Goal: Task Accomplishment & Management: Use online tool/utility

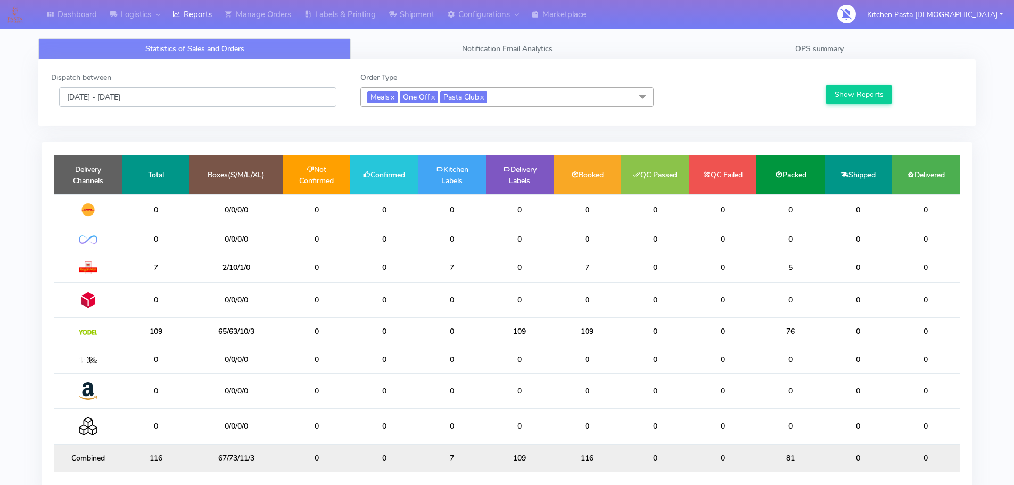
click at [186, 99] on input "[DATE] - [DATE]" at bounding box center [197, 97] width 277 height 20
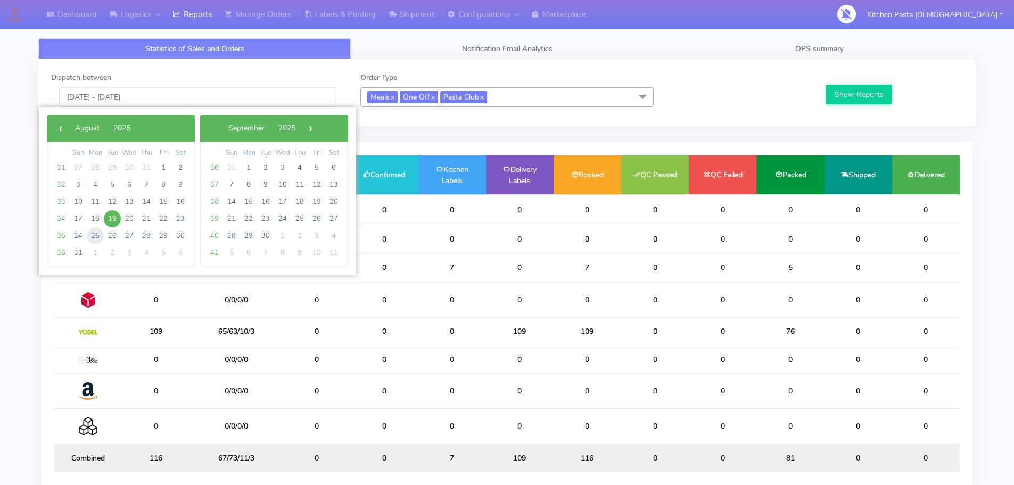
click at [88, 236] on span "25" at bounding box center [95, 235] width 17 height 17
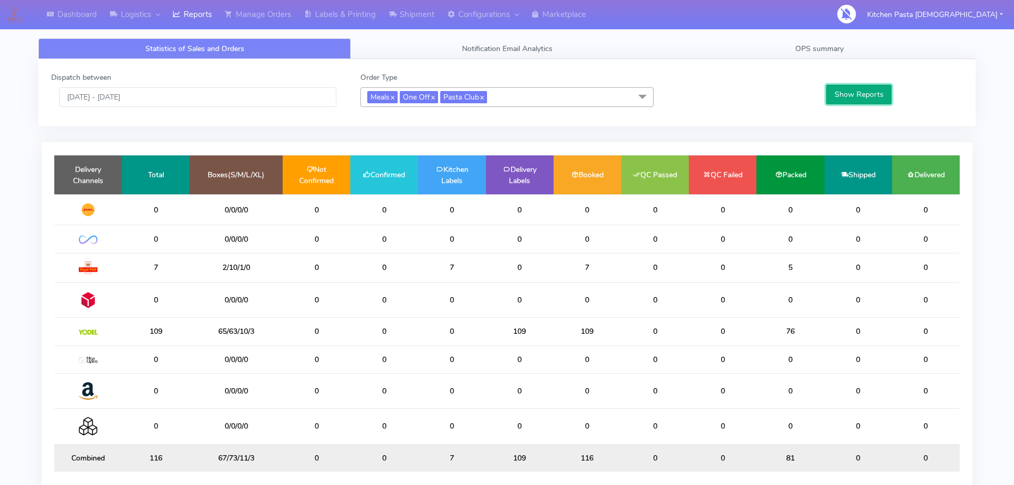
click at [837, 93] on button "Show Reports" at bounding box center [858, 95] width 65 height 20
click at [167, 96] on input "25/08/2025 - 25/08/2025" at bounding box center [197, 97] width 277 height 20
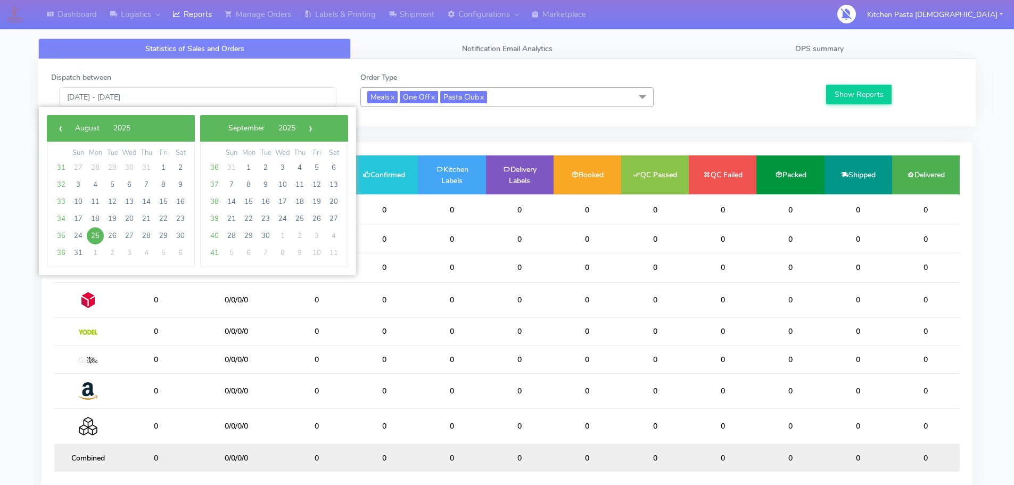
click at [87, 233] on span "25" at bounding box center [95, 235] width 17 height 17
click at [77, 234] on span "24" at bounding box center [78, 235] width 17 height 17
type input "24/08/2025 - 24/08/2025"
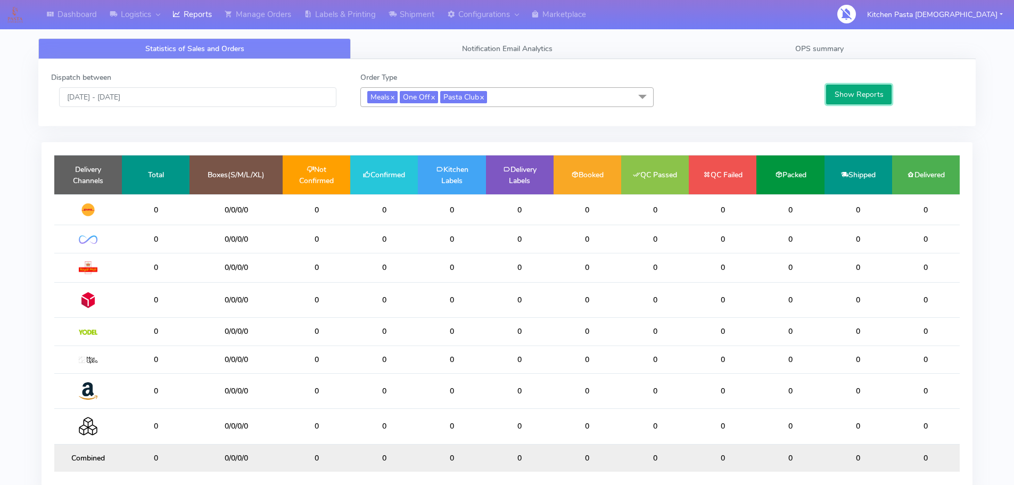
click at [876, 98] on button "Show Reports" at bounding box center [858, 95] width 65 height 20
click at [270, 94] on input "24/08/2025 - 24/08/2025" at bounding box center [197, 97] width 277 height 20
click at [392, 10] on icon at bounding box center [393, 14] width 8 height 11
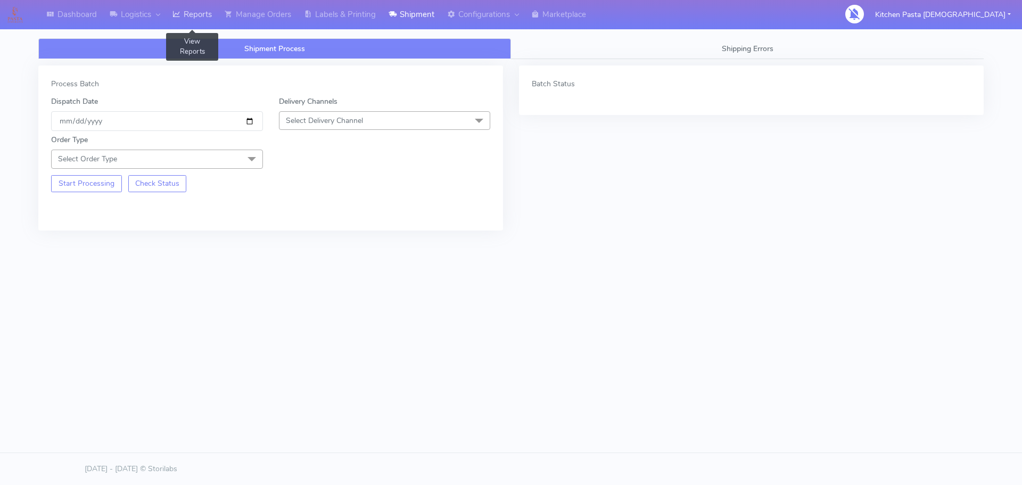
click at [180, 15] on icon at bounding box center [176, 14] width 8 height 11
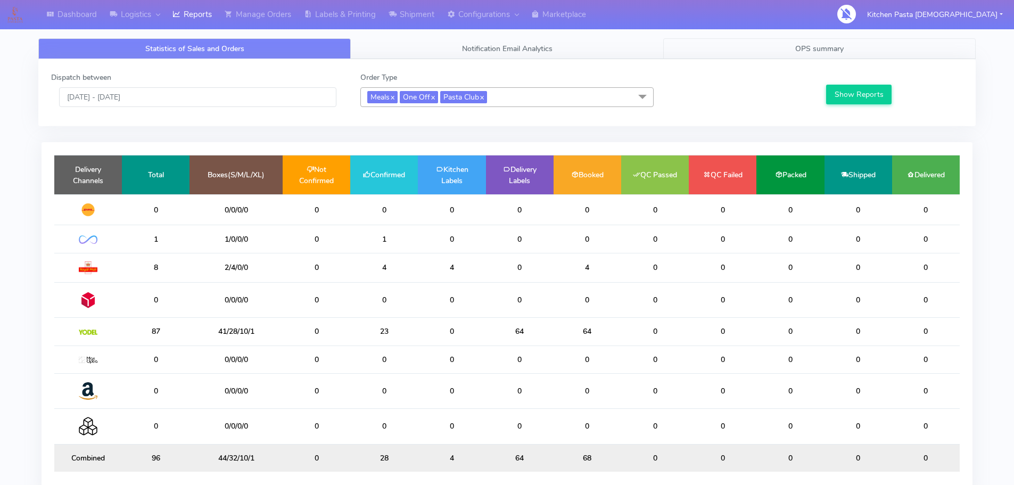
drag, startPoint x: 764, startPoint y: 46, endPoint x: 813, endPoint y: 65, distance: 51.9
click at [766, 46] on link "OPS summary" at bounding box center [819, 48] width 312 height 21
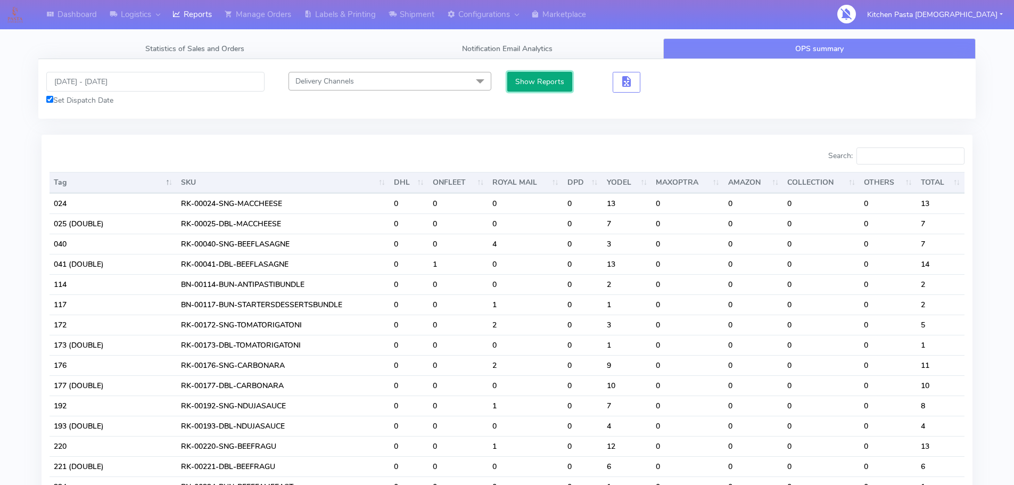
click at [546, 88] on button "Show Reports" at bounding box center [539, 82] width 65 height 20
click at [625, 83] on span "button" at bounding box center [626, 84] width 13 height 10
click at [657, 87] on button "button" at bounding box center [666, 82] width 28 height 21
click at [670, 87] on span "button" at bounding box center [665, 84] width 13 height 10
click at [152, 4] on link "Logistics" at bounding box center [134, 14] width 63 height 29
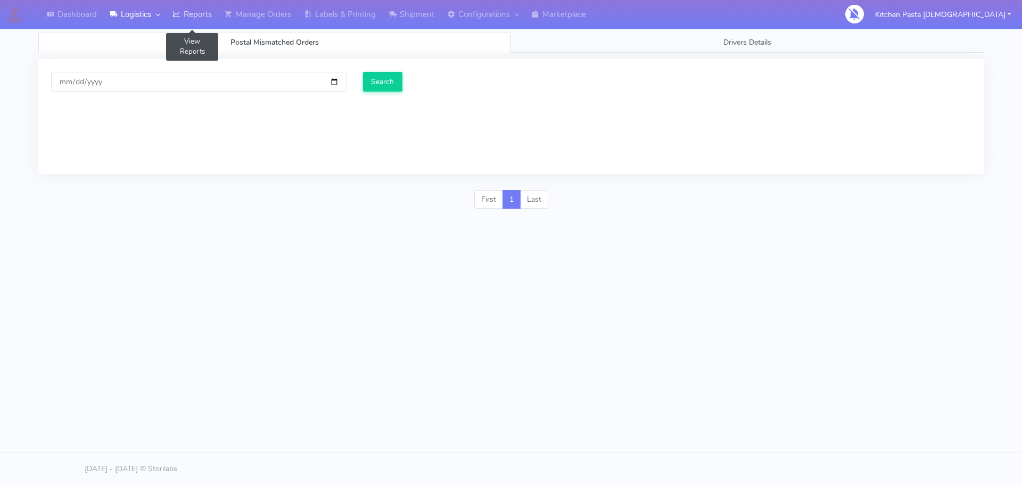
click at [186, 10] on link "Reports" at bounding box center [192, 14] width 52 height 29
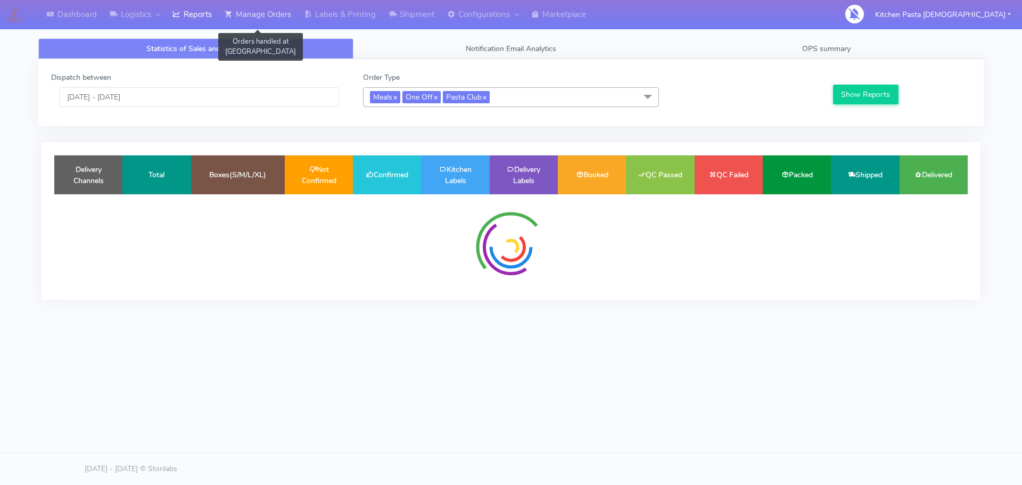
click at [243, 5] on link "Manage Orders" at bounding box center [257, 14] width 79 height 29
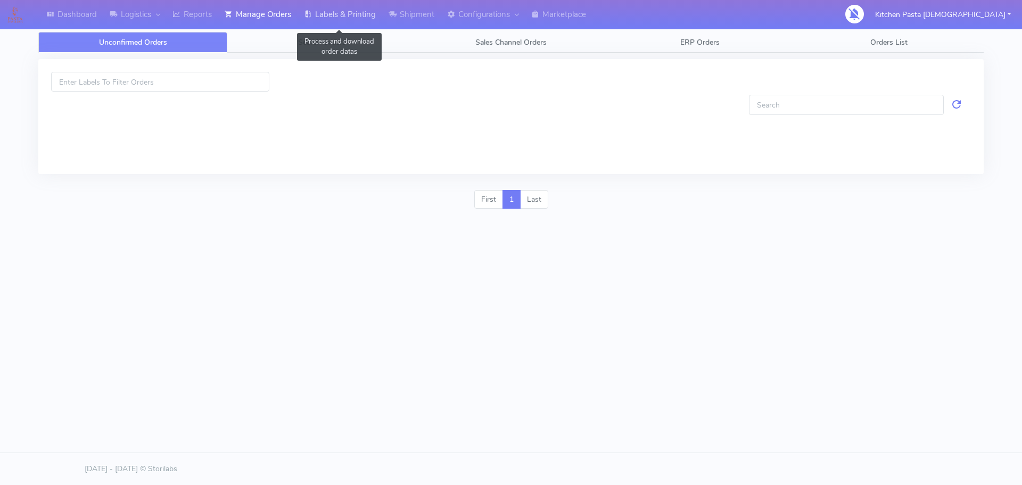
click at [335, 11] on link "Labels & Printing" at bounding box center [340, 14] width 85 height 29
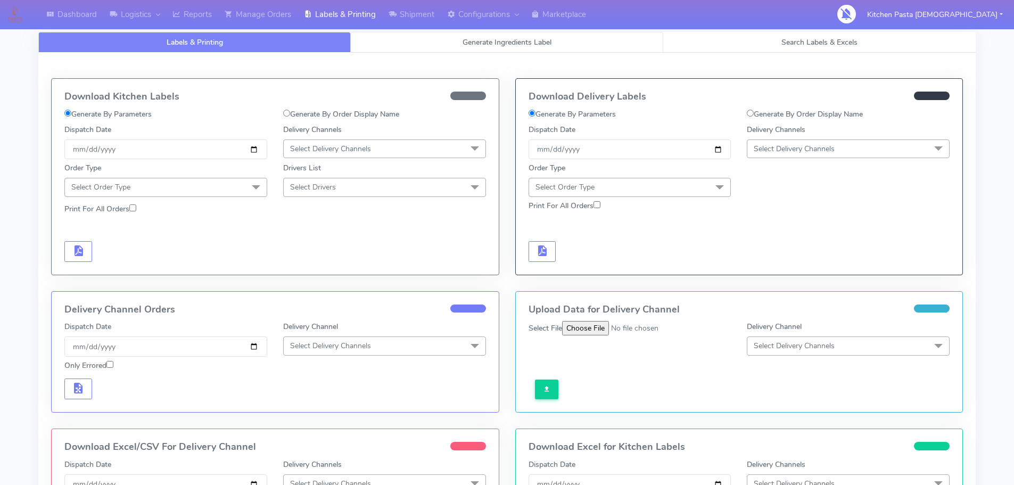
click at [489, 51] on link "Generate Ingredients Label" at bounding box center [507, 42] width 312 height 21
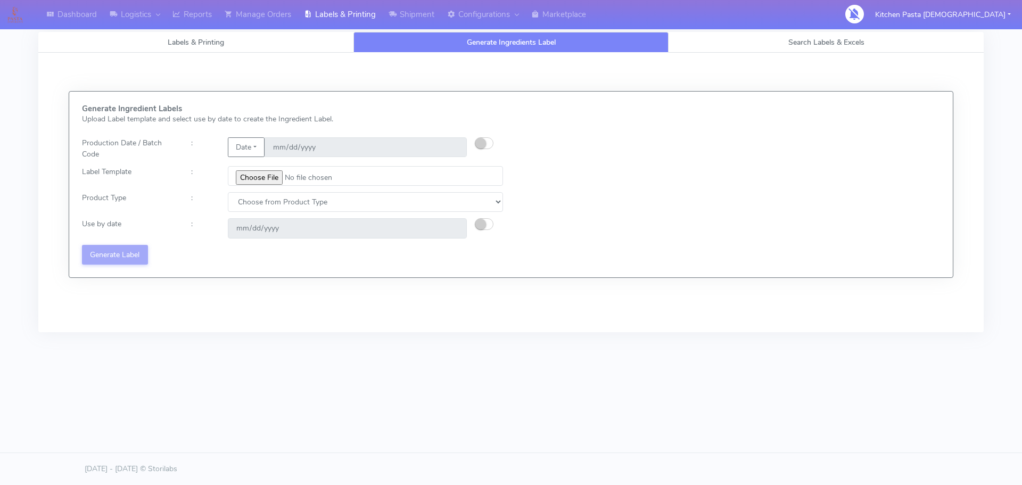
select select
click at [275, 179] on input "file" at bounding box center [365, 176] width 275 height 20
type input "C:\fakepath\Classic Tiramisu V1.jpg"
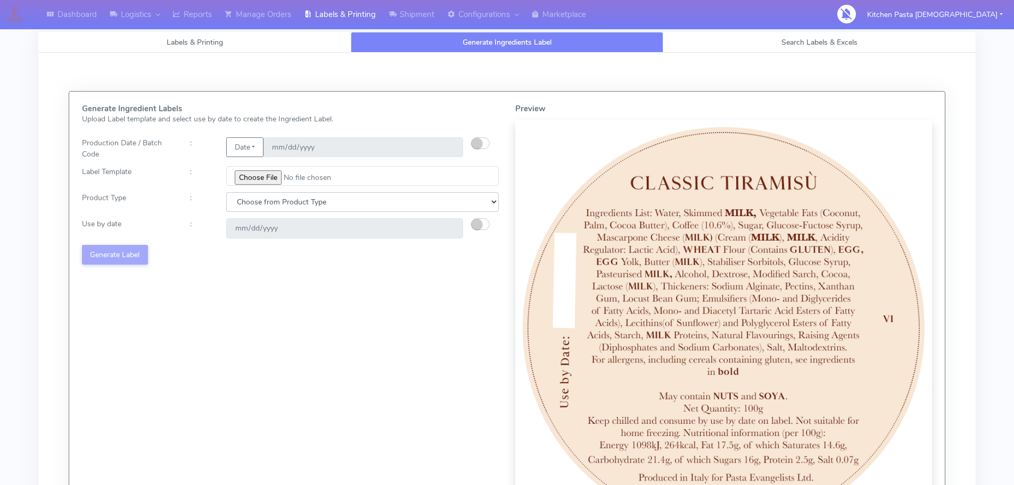
click at [413, 195] on select "Choose from Product Type ECOM ERETAIL CIRCULAR CIRC_DESERTS LASAGNE" at bounding box center [362, 202] width 273 height 20
select select "3"
click at [226, 192] on select "Choose from Product Type ECOM ERETAIL CIRCULAR CIRC_DESERTS LASAGNE" at bounding box center [362, 202] width 273 height 20
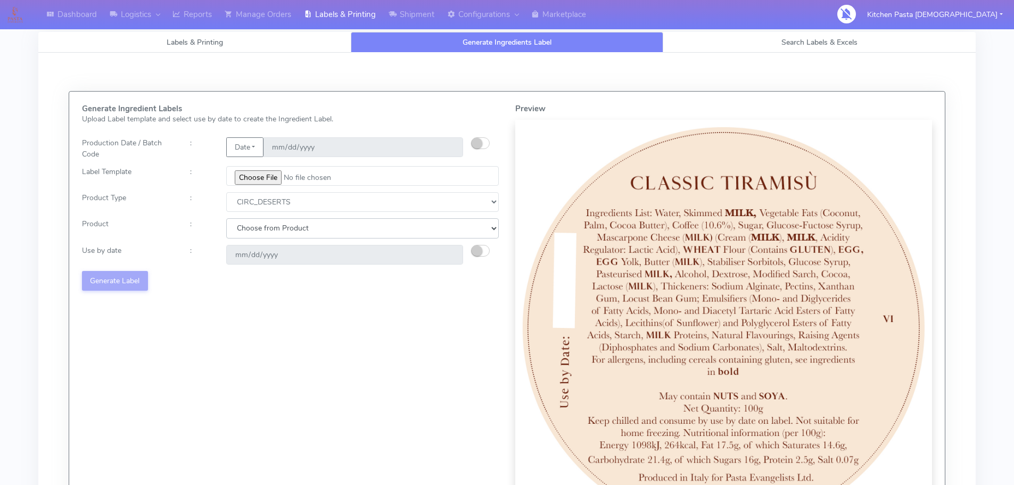
drag, startPoint x: 320, startPoint y: 227, endPoint x: 311, endPoint y: 237, distance: 13.6
click at [320, 227] on select "Choose from Product CLASSIC_TIRAMISU CREMA_AMARENA PROFITEROLES" at bounding box center [362, 228] width 273 height 20
select select "0"
click at [226, 218] on select "Choose from Product CLASSIC_TIRAMISU CREMA_AMARENA PROFITEROLES" at bounding box center [362, 228] width 273 height 20
type input "2025-08-23"
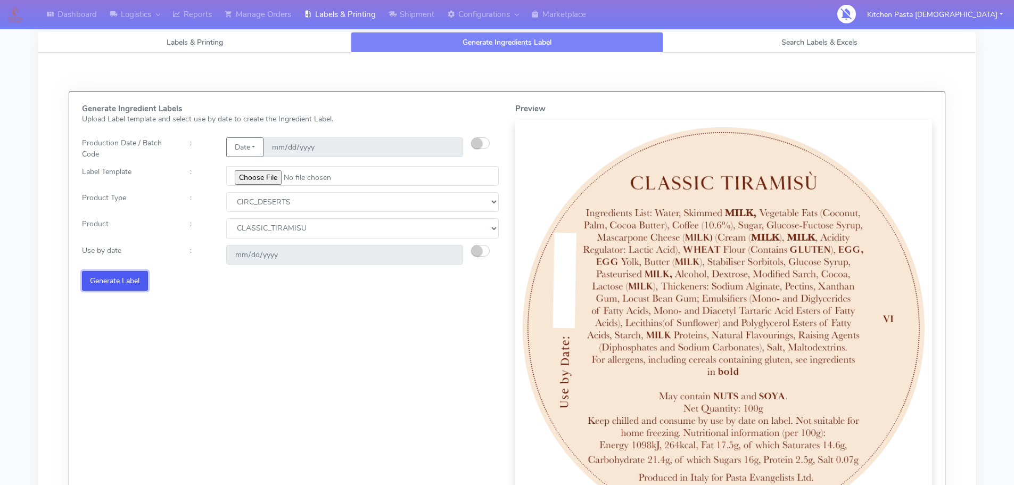
click at [119, 272] on button "Generate Label" at bounding box center [115, 281] width 66 height 20
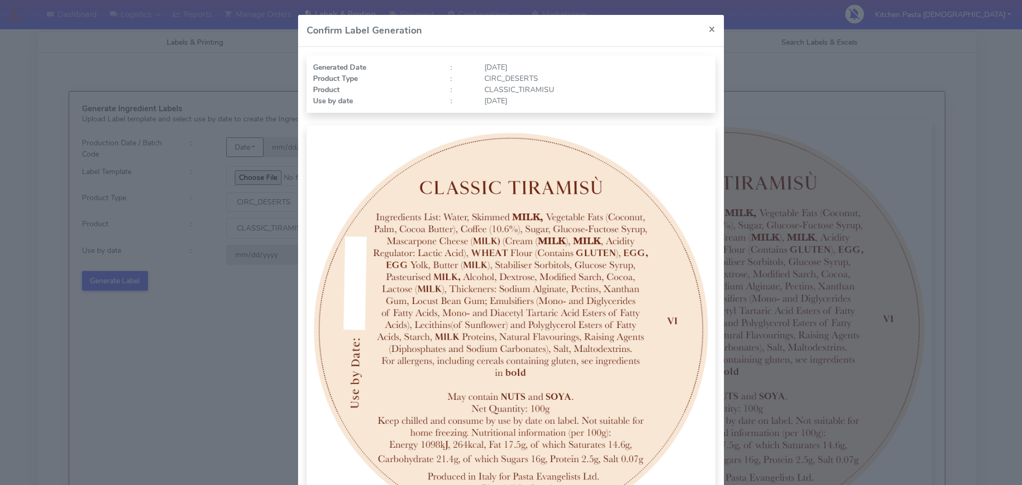
scroll to position [110, 0]
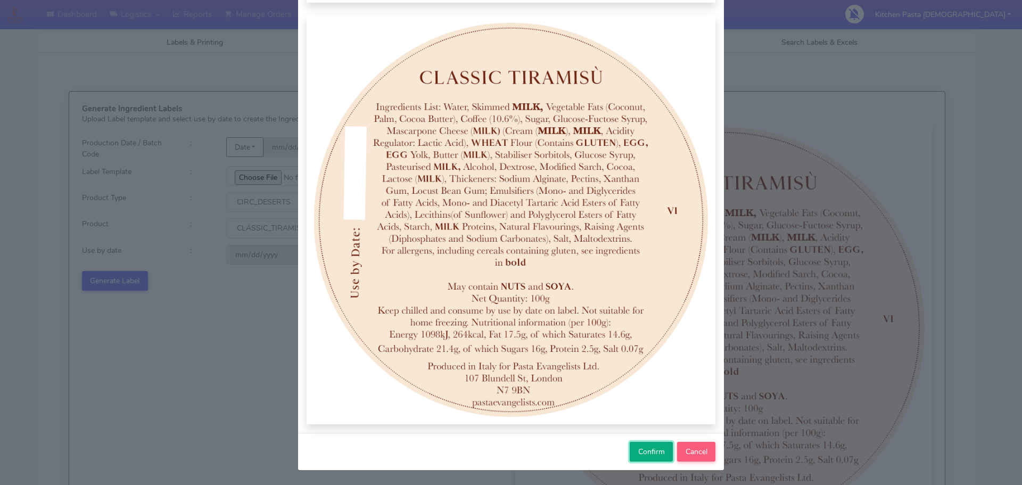
click at [638, 453] on span "Confirm" at bounding box center [651, 452] width 27 height 10
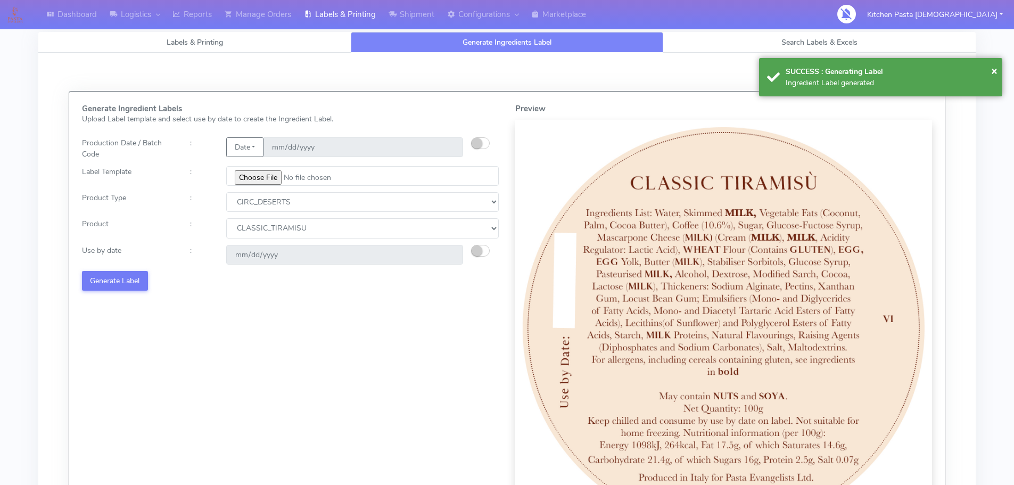
select select
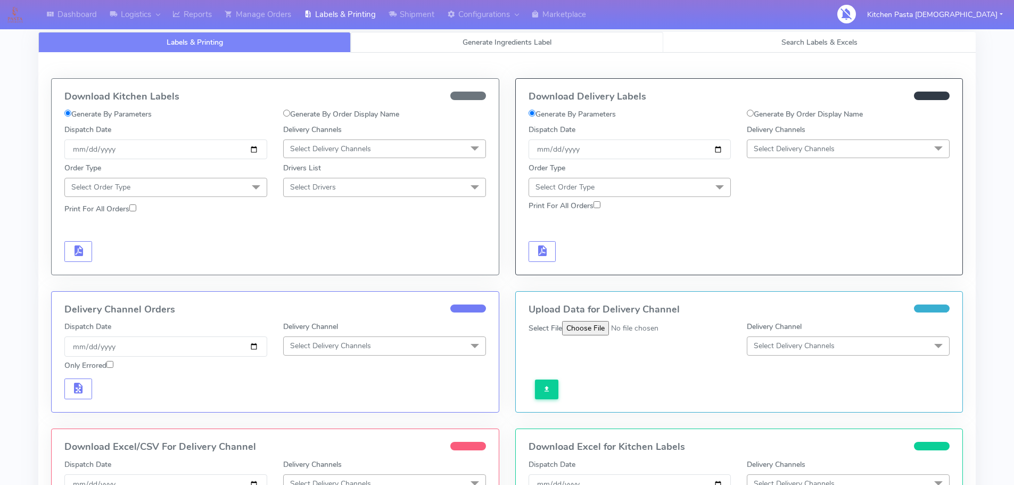
click at [451, 35] on link "Generate Ingredients Label" at bounding box center [507, 42] width 312 height 21
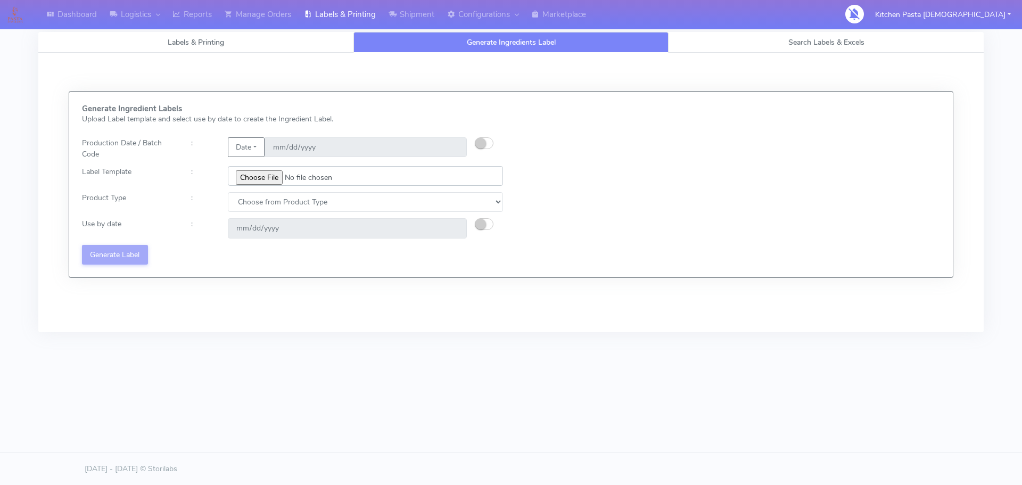
click at [250, 176] on input "file" at bounding box center [365, 176] width 275 height 20
type input "C:\fakepath\Profiteroles V1.jpg"
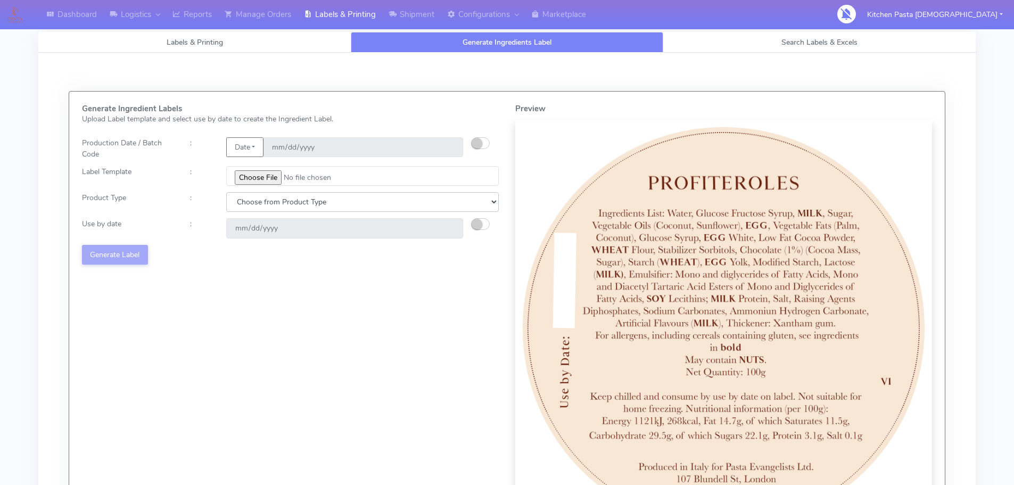
click at [372, 193] on select "Choose from Product Type ECOM ERETAIL CIRCULAR CIRC_DESERTS LASAGNE" at bounding box center [362, 202] width 273 height 20
select select "3"
click at [226, 192] on select "Choose from Product Type ECOM ERETAIL CIRCULAR CIRC_DESERTS LASAGNE" at bounding box center [362, 202] width 273 height 20
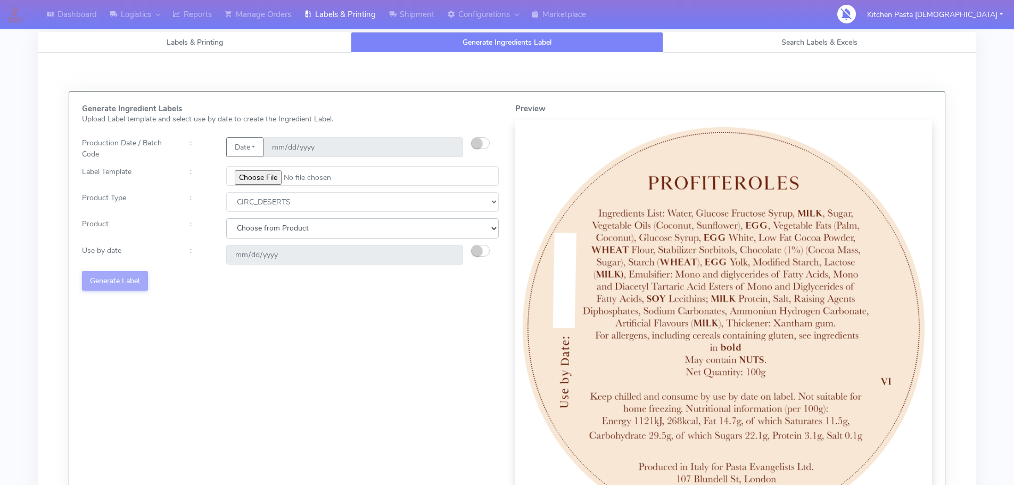
drag, startPoint x: 305, startPoint y: 232, endPoint x: 305, endPoint y: 238, distance: 6.4
click at [306, 232] on select "Choose from Product CLASSIC_TIRAMISU CREMA_AMARENA PROFITEROLES" at bounding box center [362, 228] width 273 height 20
select select "2"
click at [226, 218] on select "Choose from Product CLASSIC_TIRAMISU CREMA_AMARENA PROFITEROLES" at bounding box center [362, 228] width 273 height 20
type input "[DATE]"
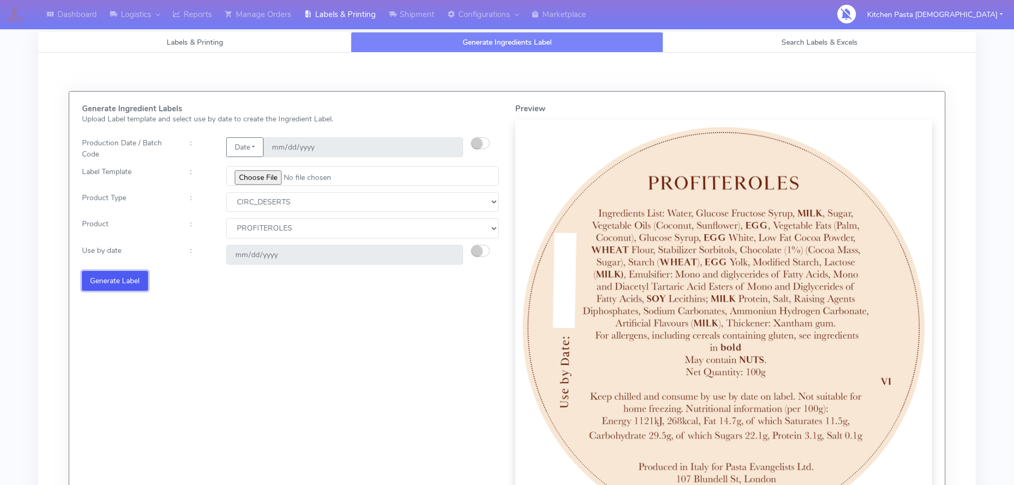
click at [136, 282] on button "Generate Label" at bounding box center [115, 281] width 66 height 20
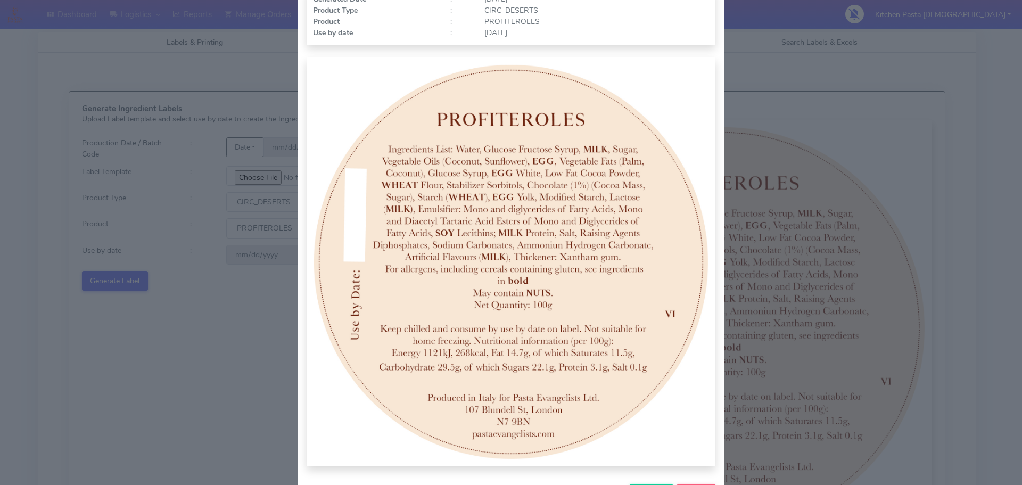
scroll to position [110, 0]
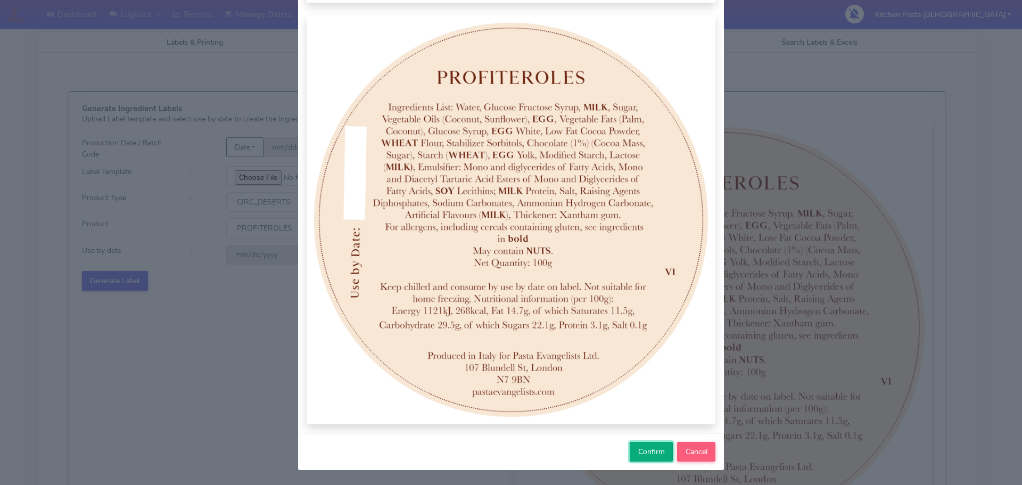
click at [663, 455] on button "Confirm" at bounding box center [651, 452] width 43 height 20
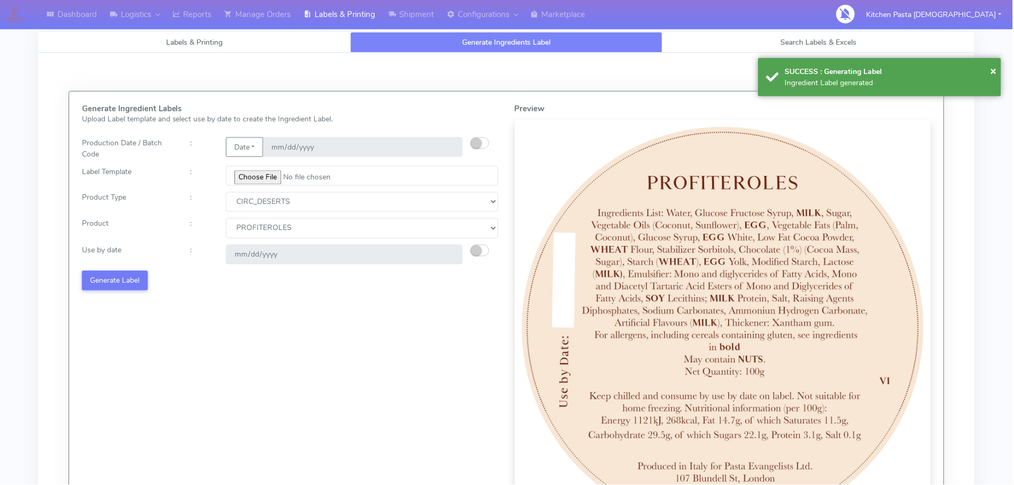
select select
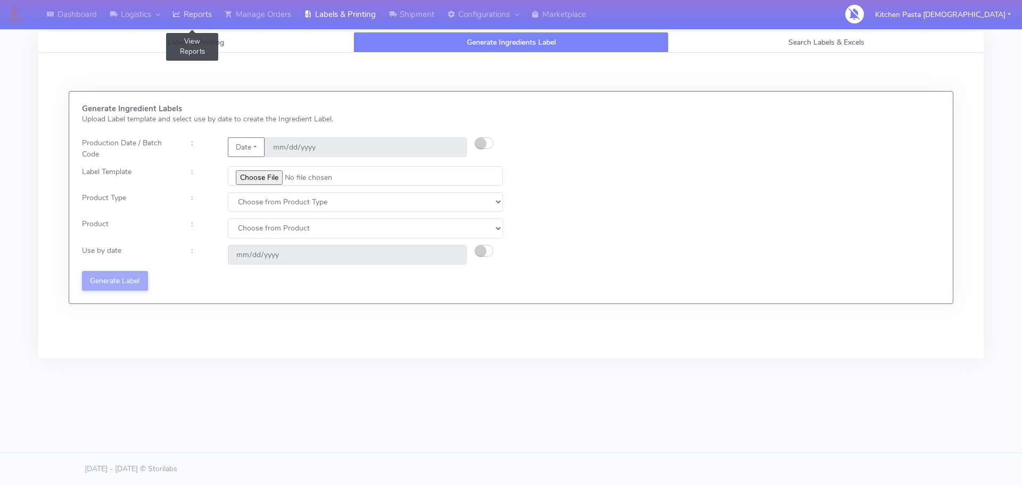
click at [203, 18] on link "Reports" at bounding box center [192, 14] width 52 height 29
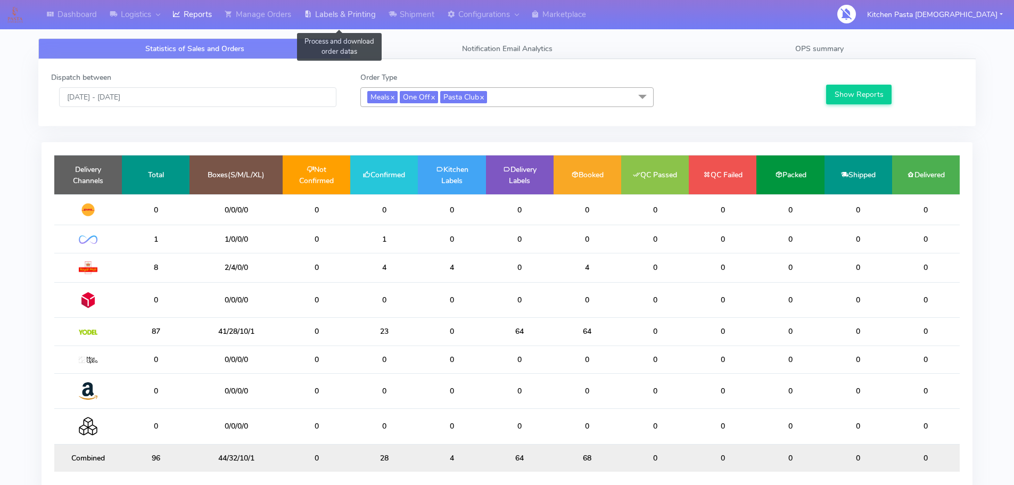
click at [327, 11] on link "Labels & Printing" at bounding box center [340, 14] width 85 height 29
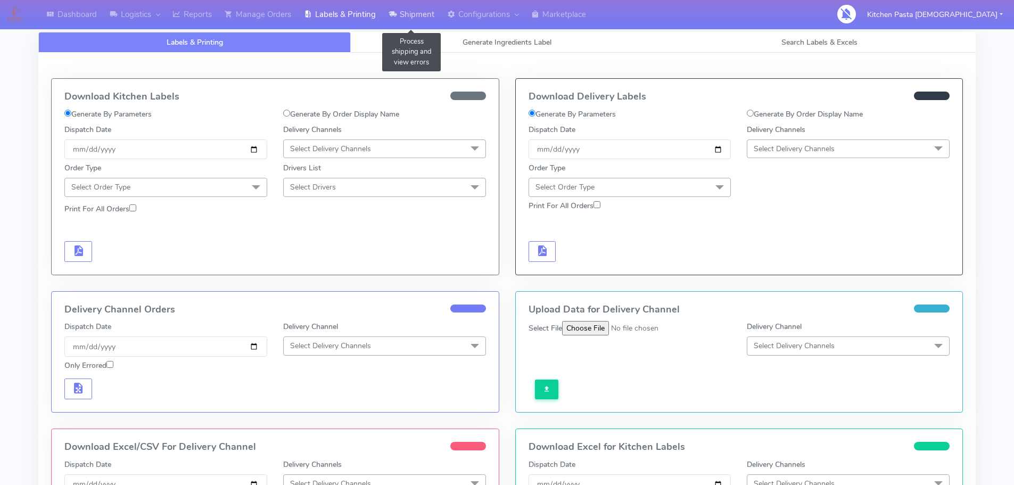
click at [408, 29] on link "Shipment" at bounding box center [411, 14] width 59 height 29
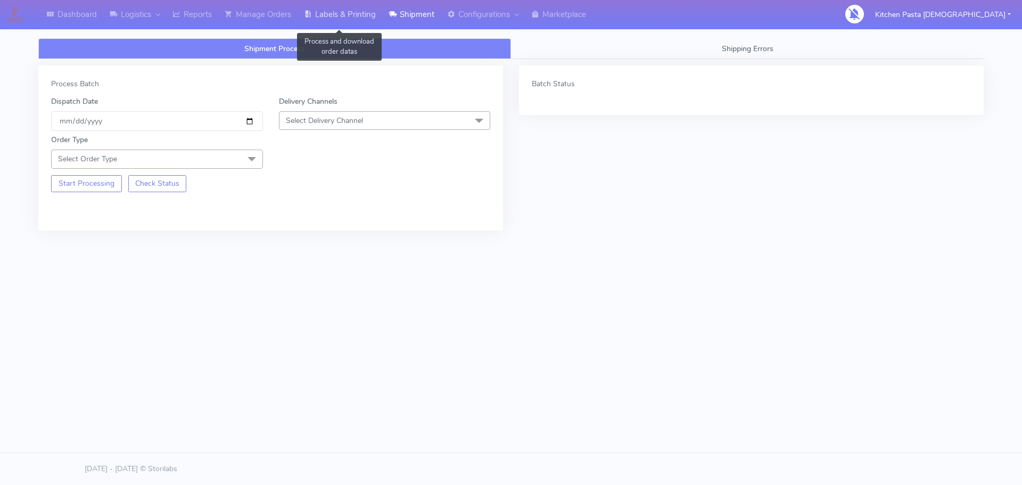
click at [344, 25] on link "Labels & Printing" at bounding box center [340, 14] width 85 height 29
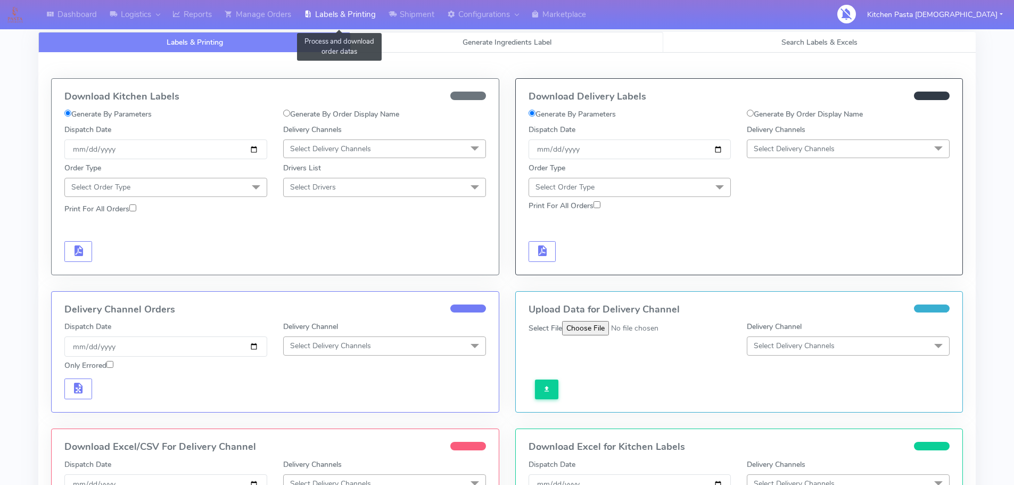
select select
click at [454, 43] on link "Generate Ingredients Label" at bounding box center [507, 42] width 312 height 21
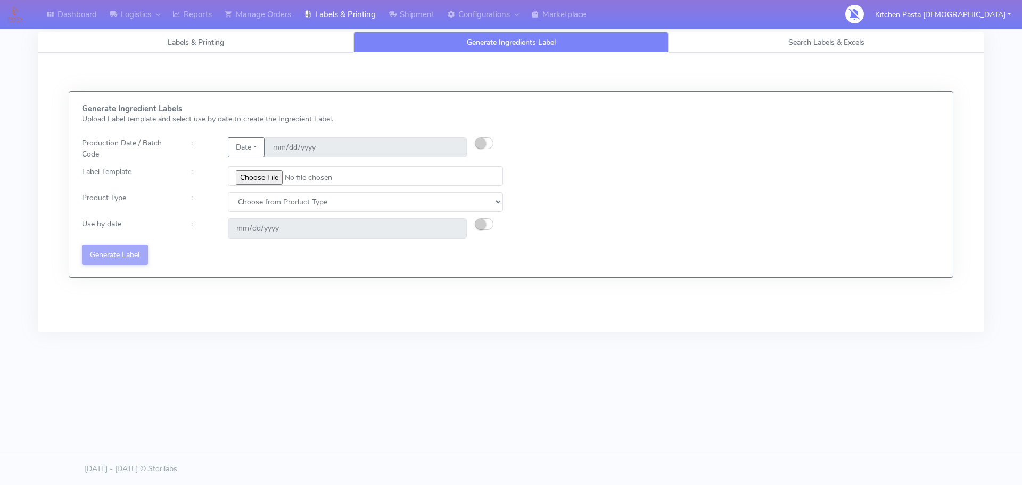
drag, startPoint x: 473, startPoint y: 147, endPoint x: 483, endPoint y: 148, distance: 10.1
click at [483, 148] on div "Production Date / Batch Code : Date 2025-08-20" at bounding box center [292, 148] width 437 height 22
click at [479, 147] on small "button" at bounding box center [480, 143] width 11 height 11
click at [453, 148] on input "2025-08-20" at bounding box center [366, 147] width 202 height 20
type input "2025-08-21"
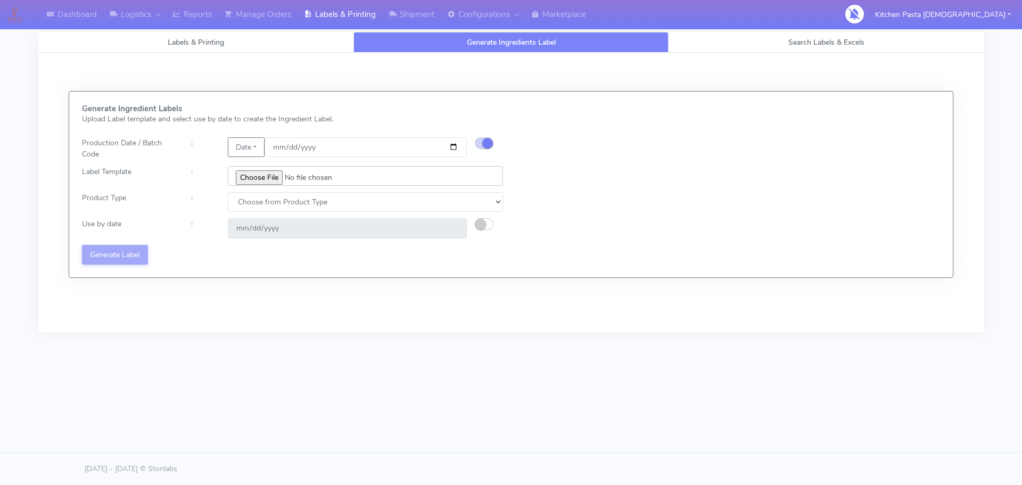
click at [265, 174] on input "file" at bounding box center [365, 176] width 275 height 20
type input "C:\fakepath\Classic Tiramisu V1.jpg"
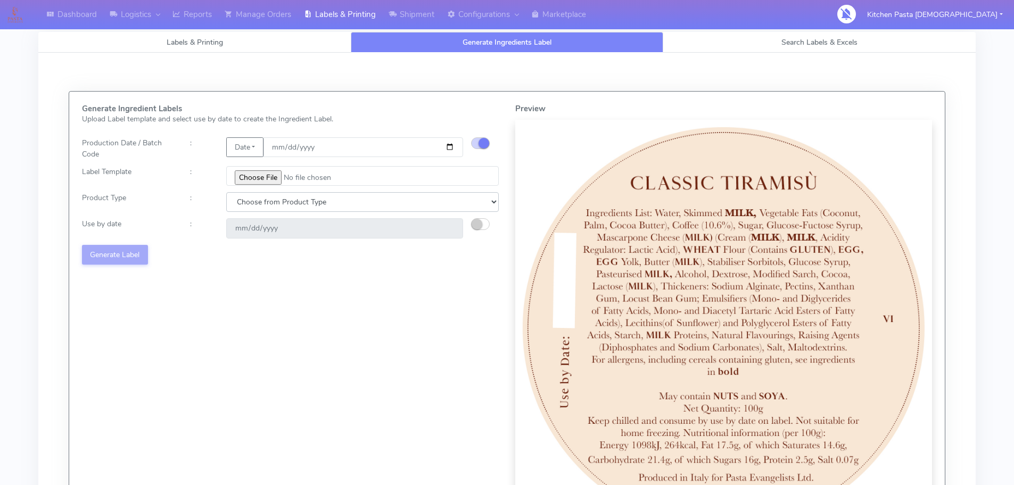
click at [408, 195] on select "Choose from Product Type ECOM ERETAIL CIRCULAR CIRC_DESERTS LASAGNE" at bounding box center [362, 202] width 273 height 20
select select "3"
click at [226, 192] on select "Choose from Product Type ECOM ERETAIL CIRCULAR CIRC_DESERTS LASAGNE" at bounding box center [362, 202] width 273 height 20
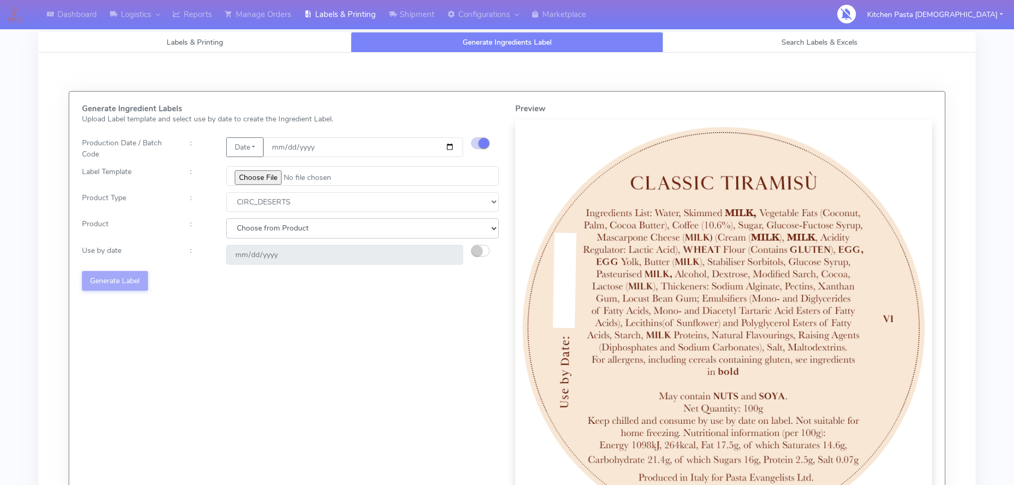
click at [332, 229] on select "Choose from Product CLASSIC_TIRAMISU CREMA_AMARENA PROFITEROLES" at bounding box center [362, 228] width 273 height 20
select select "0"
click at [226, 218] on select "Choose from Product CLASSIC_TIRAMISU CREMA_AMARENA PROFITEROLES" at bounding box center [362, 228] width 273 height 20
click at [479, 253] on small "button" at bounding box center [477, 250] width 11 height 11
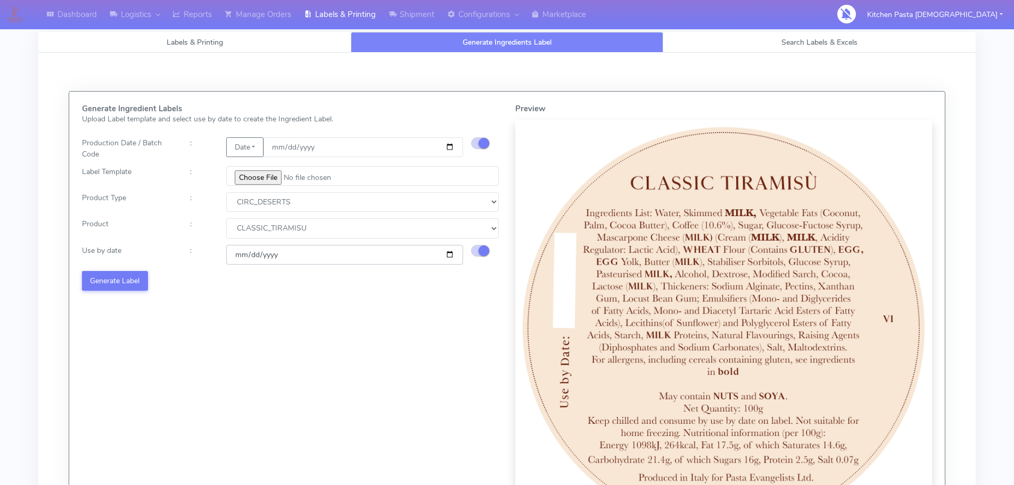
click at [450, 256] on input "2025-08-23" at bounding box center [344, 255] width 237 height 20
type input "2025-08-24"
click at [143, 296] on div "Generate Ingredient Labels Upload Label template and select use by date to crea…" at bounding box center [290, 320] width 433 height 432
click at [138, 279] on button "Generate Label" at bounding box center [115, 281] width 66 height 20
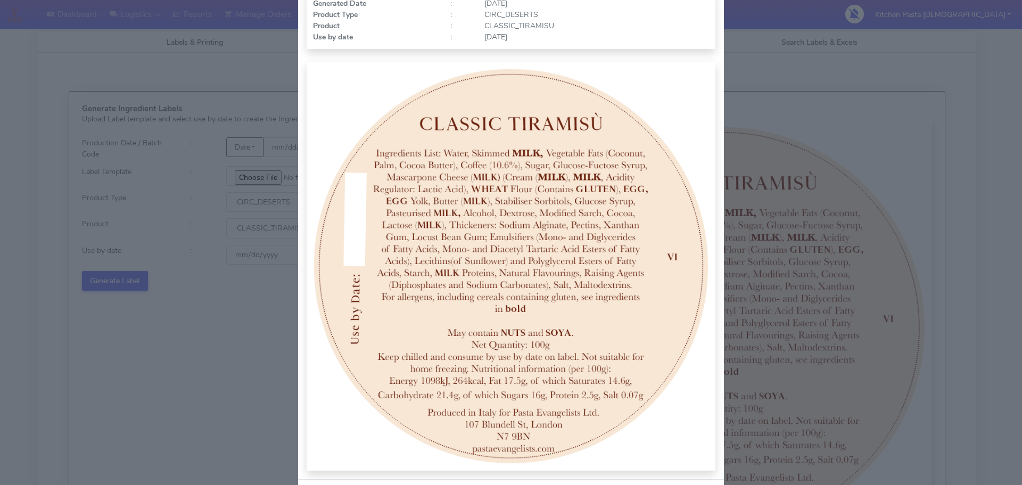
scroll to position [110, 0]
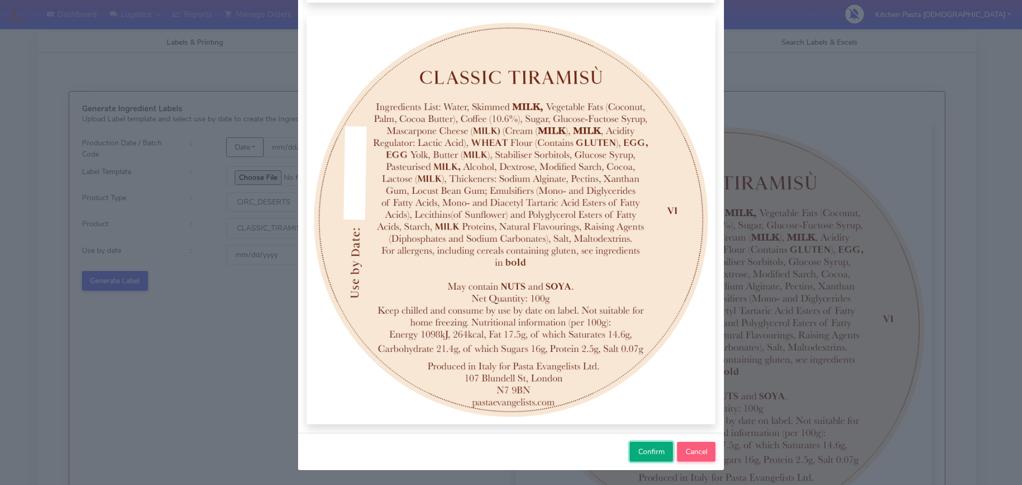
click at [643, 451] on span "Confirm" at bounding box center [651, 452] width 27 height 10
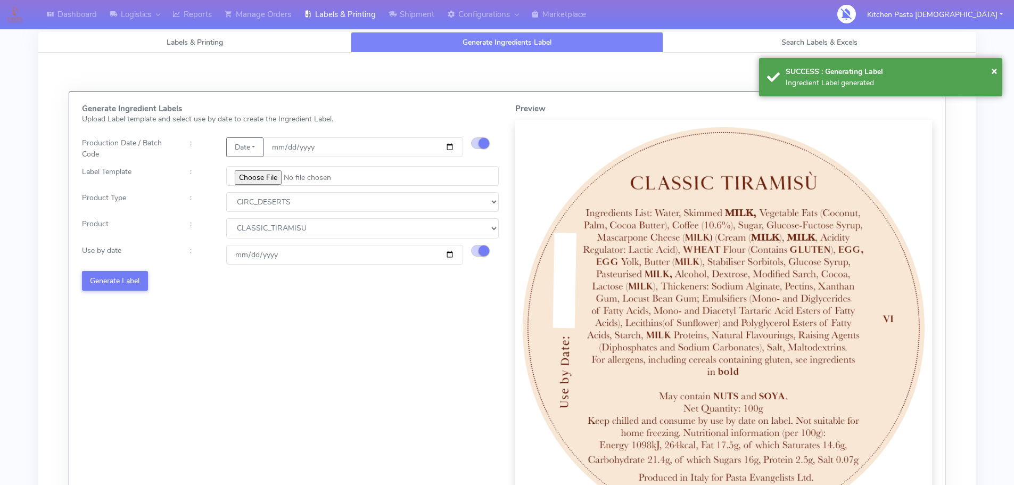
select select
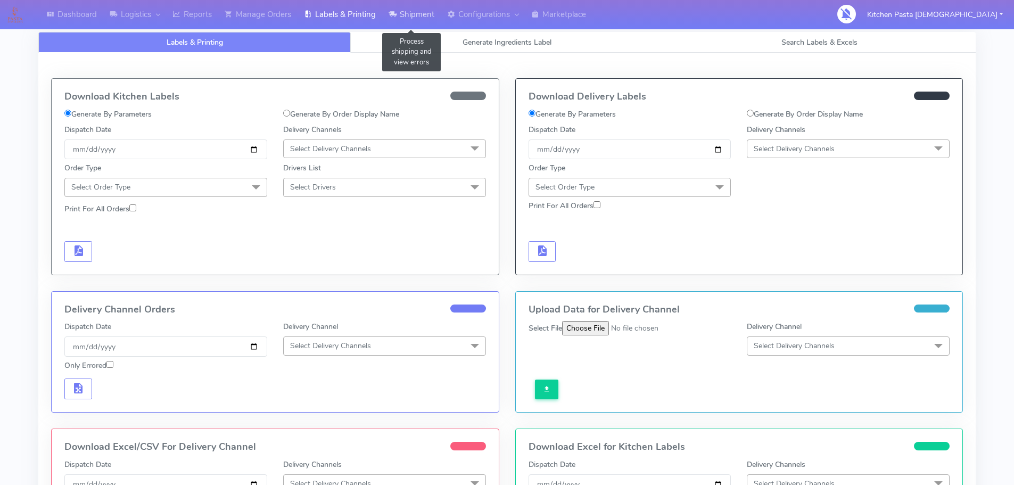
drag, startPoint x: 404, startPoint y: 11, endPoint x: 416, endPoint y: 12, distance: 12.3
click at [404, 11] on link "Shipment" at bounding box center [411, 14] width 59 height 29
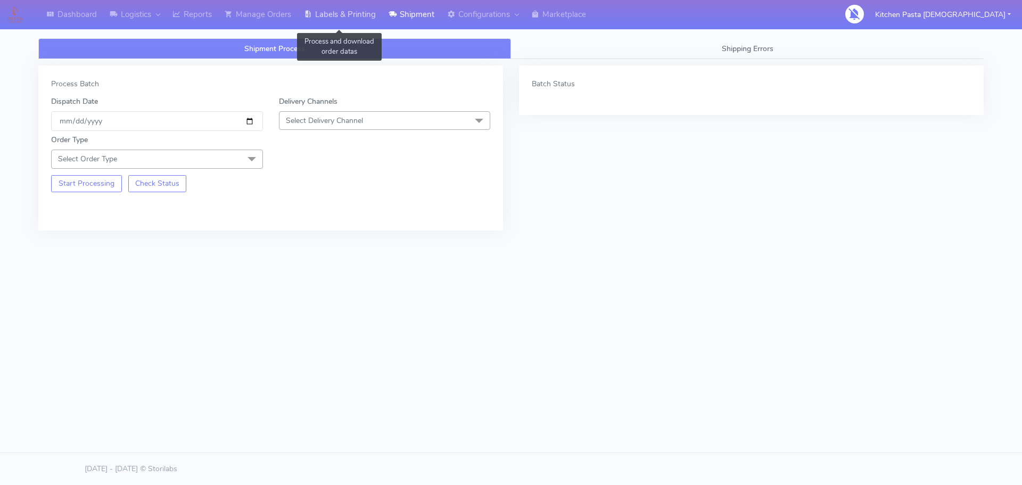
click at [377, 22] on link "Labels & Printing" at bounding box center [340, 14] width 85 height 29
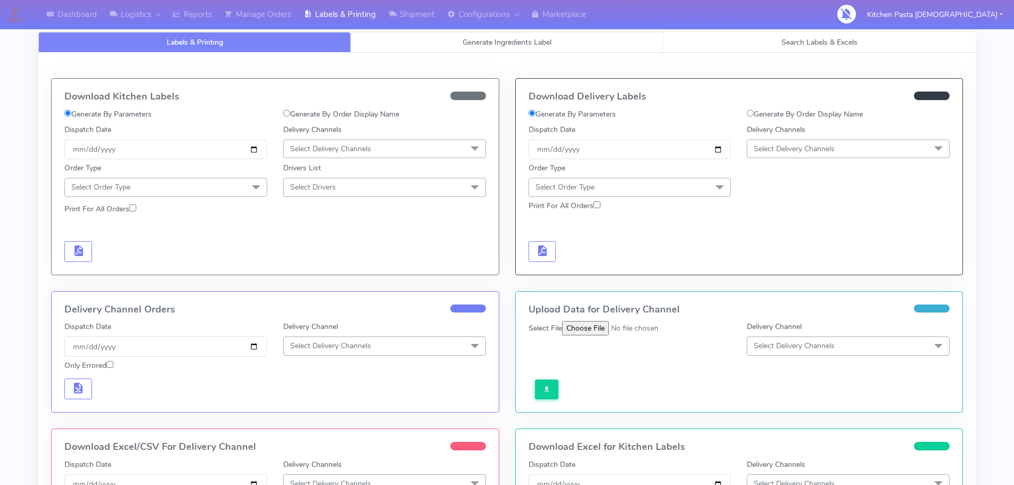
click at [498, 50] on link "Generate Ingredients Label" at bounding box center [507, 42] width 312 height 21
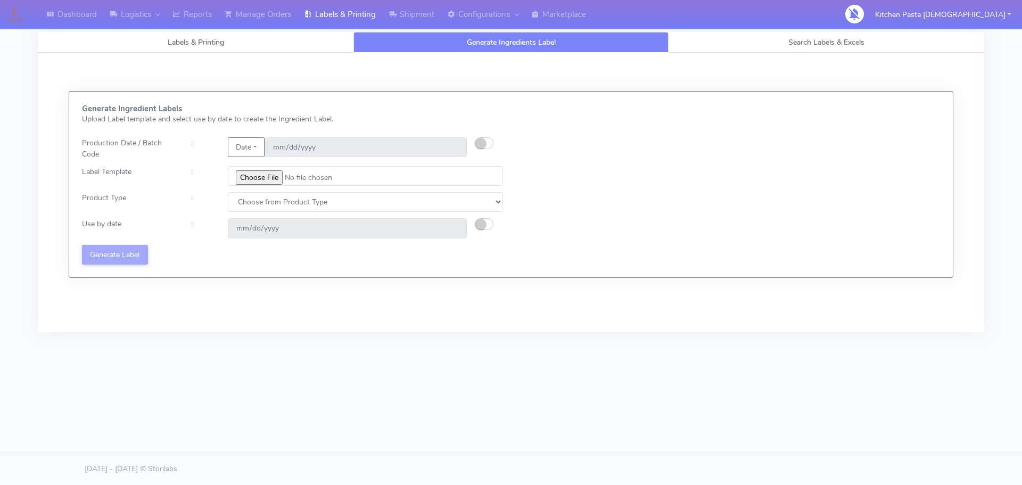
click at [474, 142] on div "Date 2025-08-20" at bounding box center [347, 148] width 255 height 22
click at [482, 142] on small "button" at bounding box center [480, 143] width 11 height 11
click at [449, 145] on input "[DATE]" at bounding box center [366, 147] width 202 height 20
type input "2025-08-21"
click at [275, 191] on div "Generate Ingredient Labels Upload Label template and select use by date to crea…" at bounding box center [292, 184] width 437 height 160
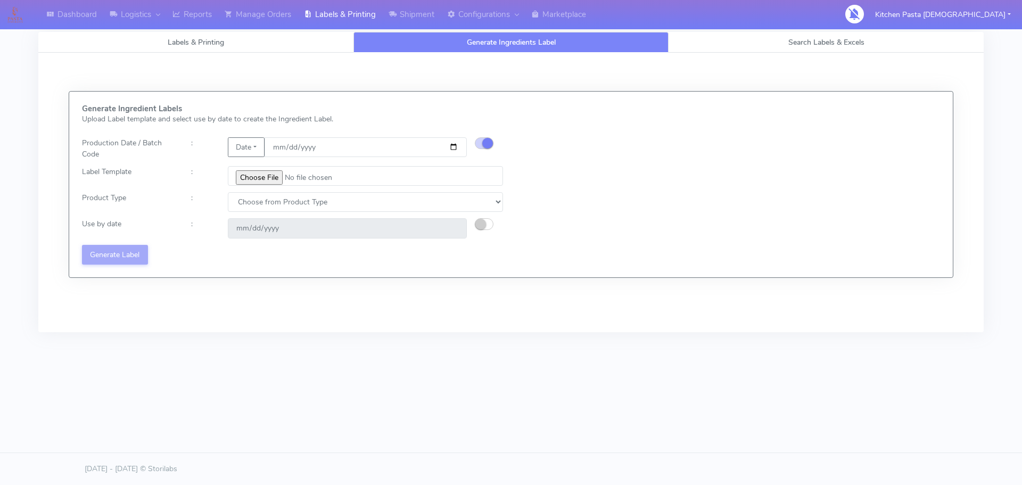
click at [274, 186] on div "Generate Ingredient Labels Upload Label template and select use by date to crea…" at bounding box center [292, 184] width 437 height 160
click at [273, 179] on input "file" at bounding box center [365, 176] width 275 height 20
type input "C:\fakepath\Profiteroles V1.jpg"
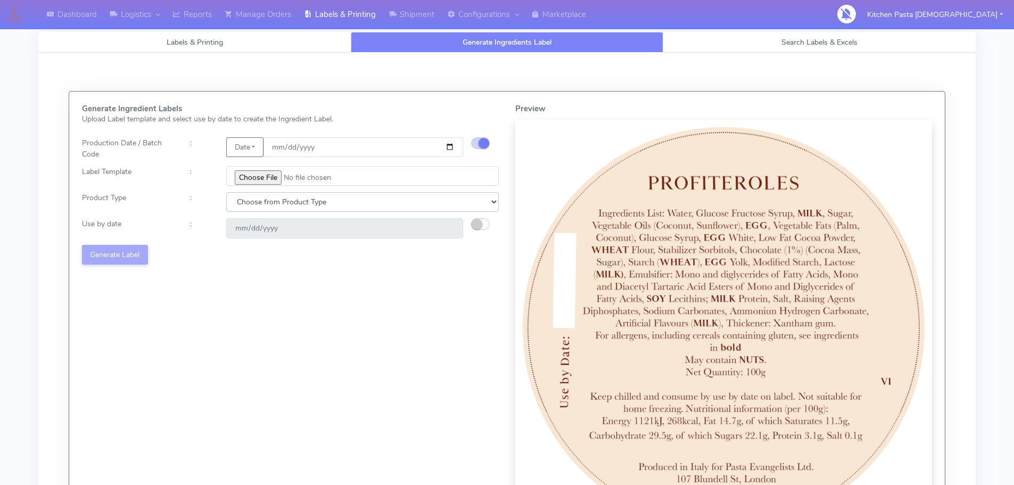
click at [332, 210] on select "Choose from Product Type ECOM ERETAIL CIRCULAR CIRC_DESERTS LASAGNE" at bounding box center [362, 202] width 273 height 20
select select "3"
click at [226, 192] on select "Choose from Product Type ECOM ERETAIL CIRCULAR CIRC_DESERTS LASAGNE" at bounding box center [362, 202] width 273 height 20
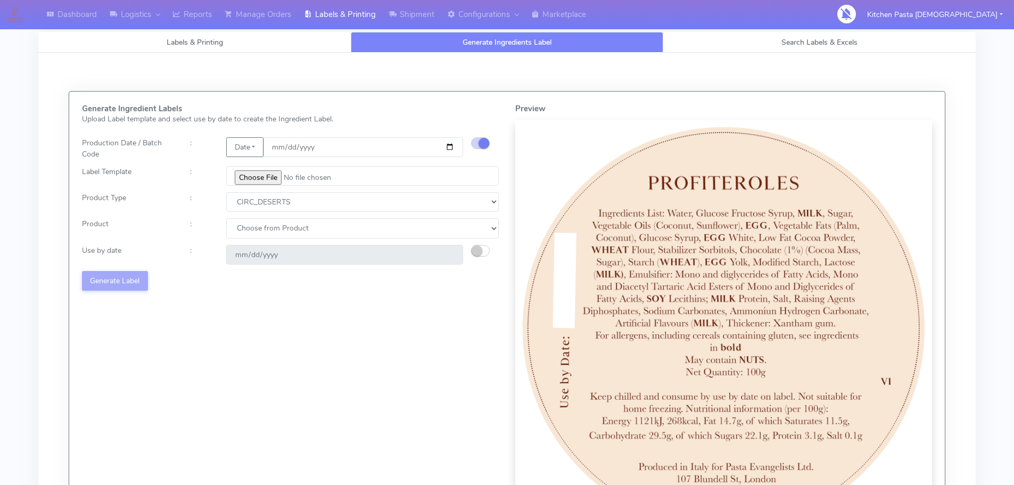
click at [327, 238] on div "Generate Ingredient Labels Upload Label template and select use by date to crea…" at bounding box center [290, 320] width 433 height 432
click at [333, 234] on select "Choose from Product CLASSIC_TIRAMISU CREMA_AMARENA PROFITEROLES" at bounding box center [362, 228] width 273 height 20
select select "2"
click at [226, 218] on select "Choose from Product CLASSIC_TIRAMISU CREMA_AMARENA PROFITEROLES" at bounding box center [362, 228] width 273 height 20
click at [482, 250] on small "button" at bounding box center [477, 250] width 11 height 11
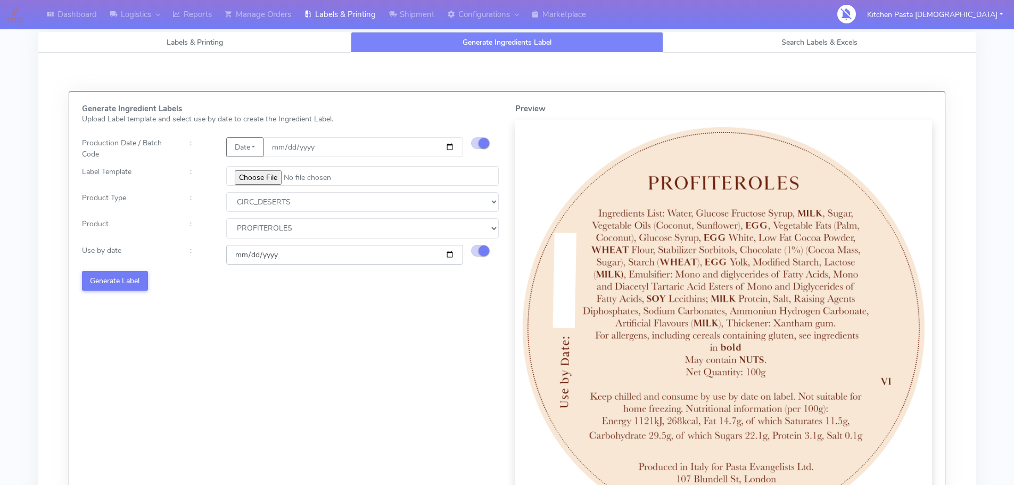
click at [453, 258] on input "2025-08-23" at bounding box center [344, 255] width 237 height 20
type input "2025-08-24"
click at [125, 282] on button "Generate Label" at bounding box center [115, 281] width 66 height 20
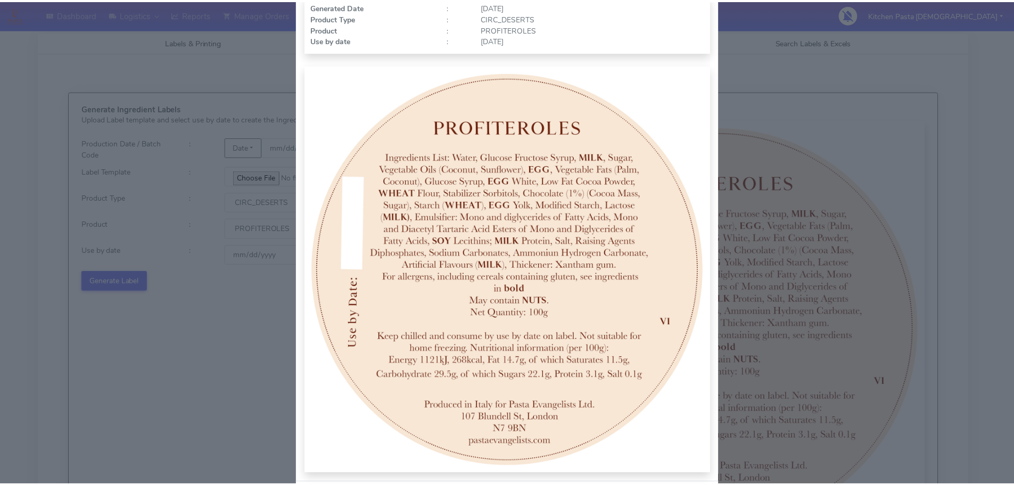
scroll to position [110, 0]
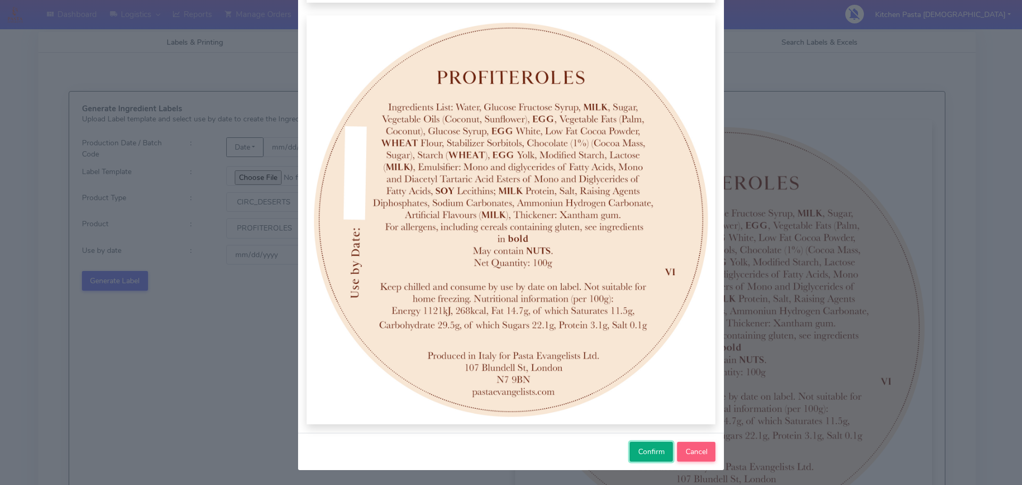
click at [638, 454] on span "Confirm" at bounding box center [651, 452] width 27 height 10
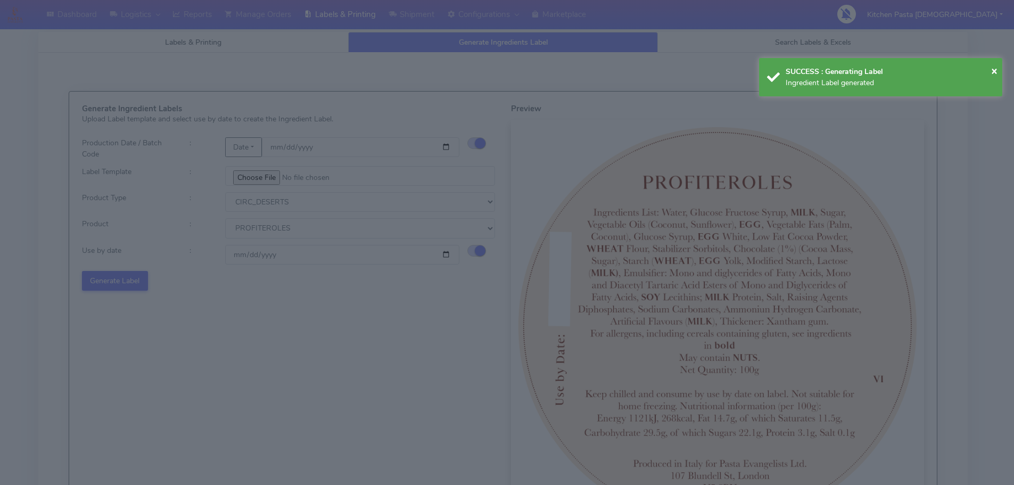
select select
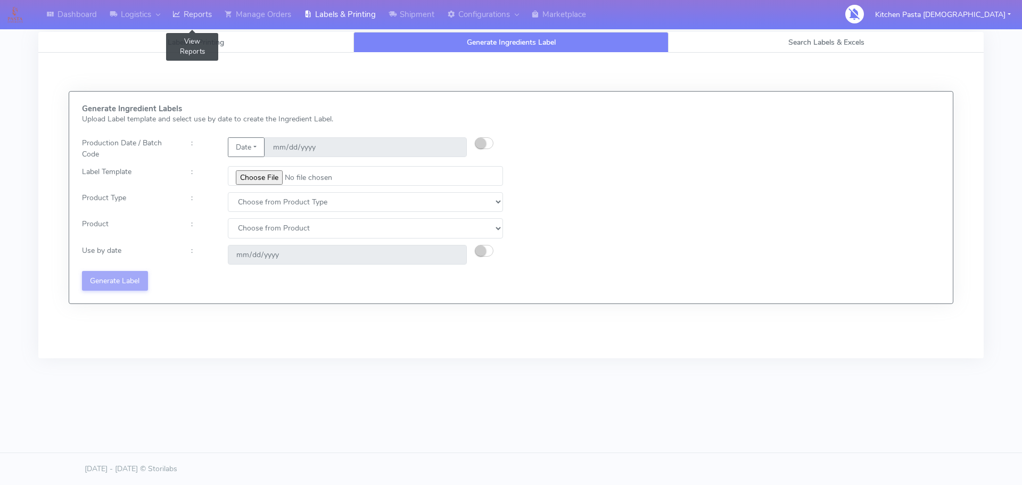
click at [209, 13] on link "Reports" at bounding box center [192, 14] width 52 height 29
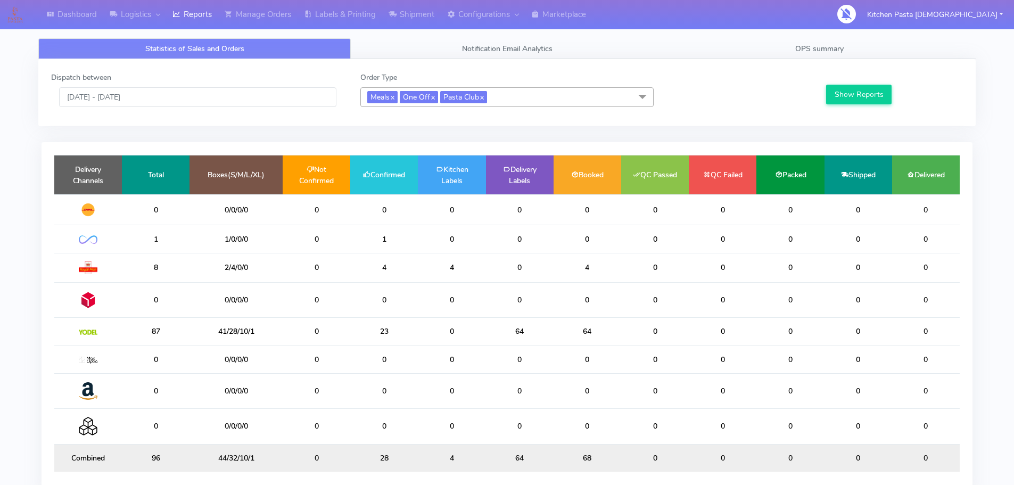
click at [174, 86] on div "Dispatch between 20/08/2025 - 20/08/2025" at bounding box center [197, 89] width 309 height 35
click at [171, 100] on input "[DATE] - [DATE]" at bounding box center [197, 97] width 277 height 20
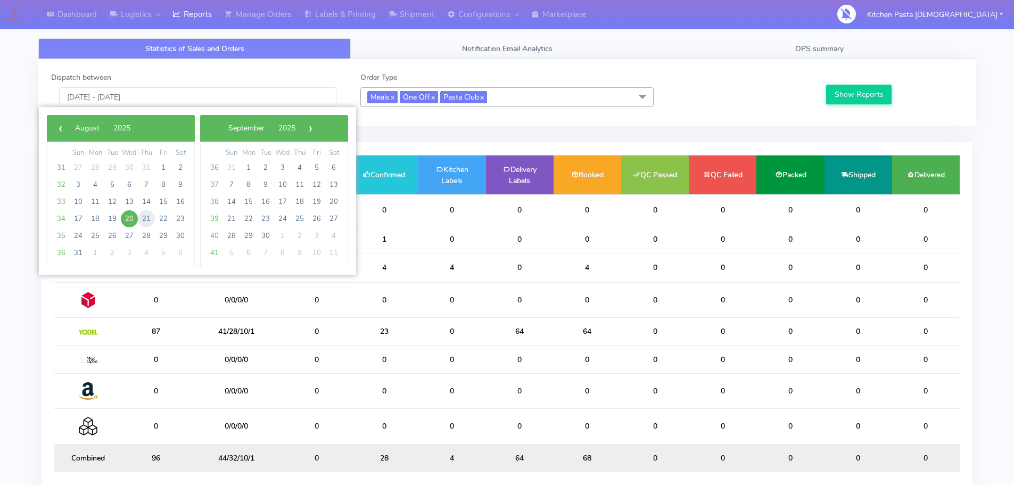
click at [144, 216] on span "21" at bounding box center [146, 218] width 17 height 17
type input "21/08/2025 - 21/08/2025"
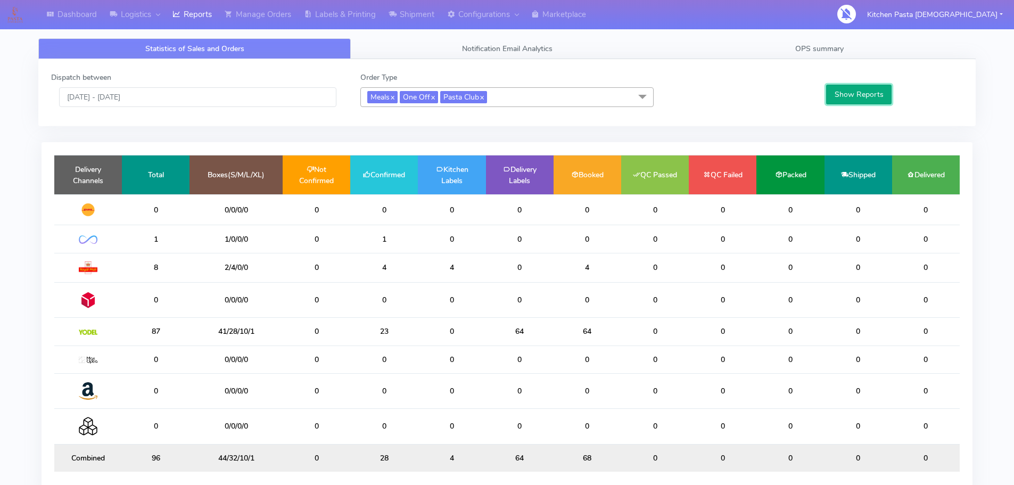
click at [833, 92] on button "Show Reports" at bounding box center [858, 95] width 65 height 20
click at [658, 167] on td "QC Passed" at bounding box center [655, 174] width 68 height 39
